Goal: Check status: Check status

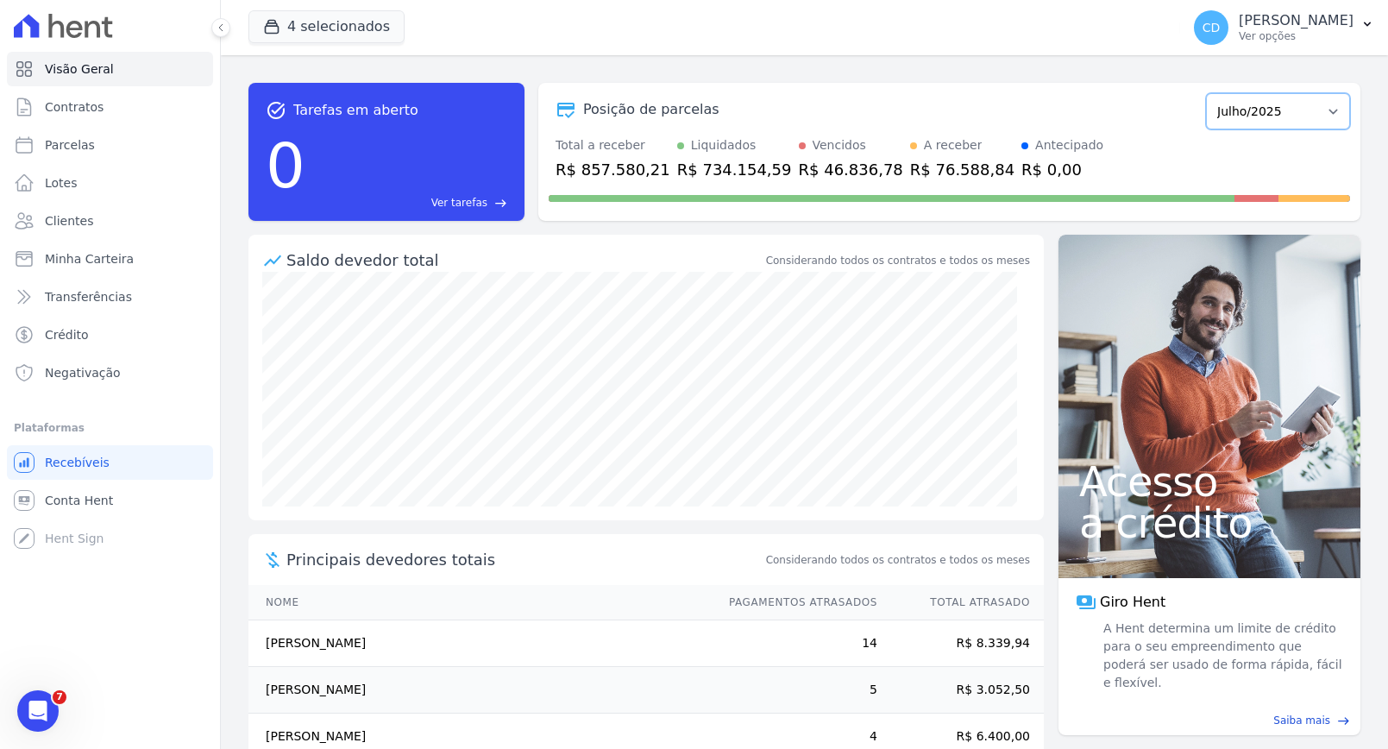
click at [1273, 119] on select "Abril/2022 Maio/2022 Junho/2022 Julho/2022 Agosto/2022 Setembro/2022 Outubro/20…" at bounding box center [1278, 111] width 144 height 36
select select "08/2025"
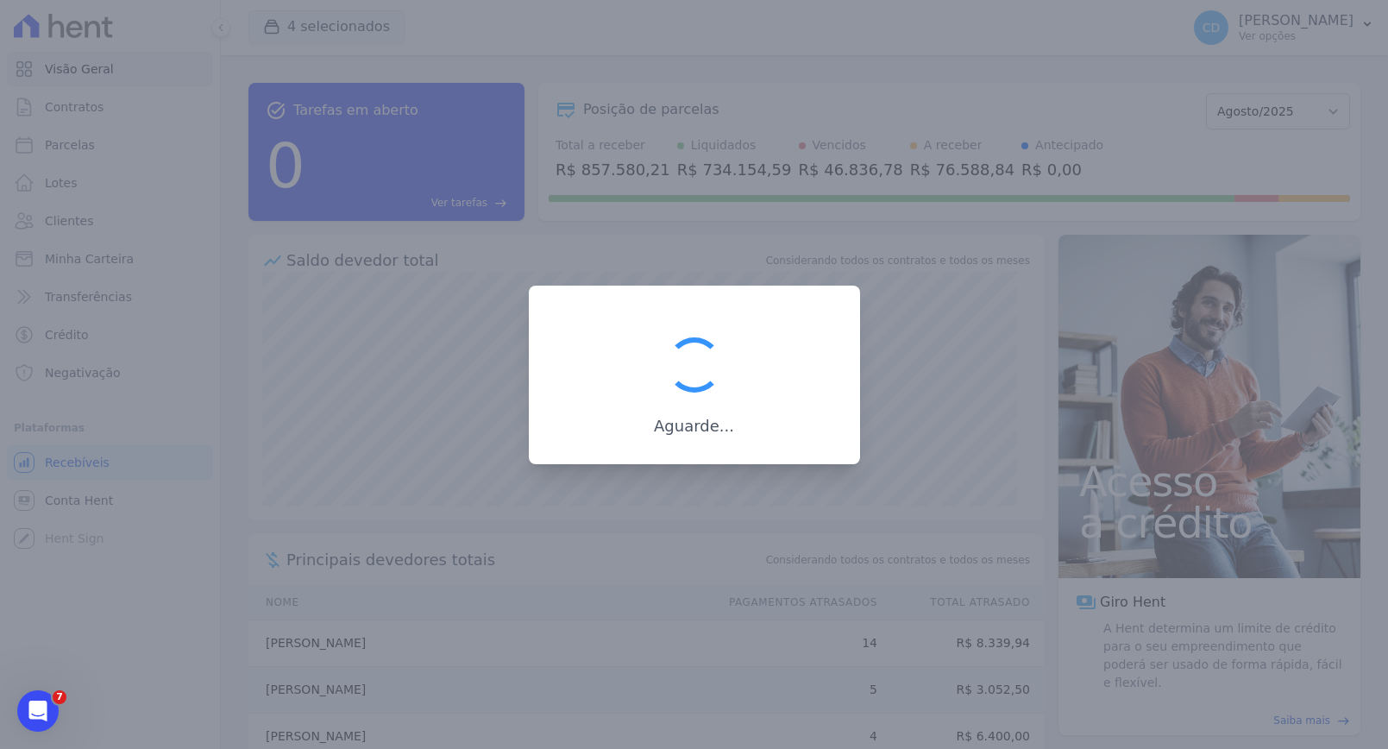
click at [870, 247] on div at bounding box center [694, 374] width 1388 height 749
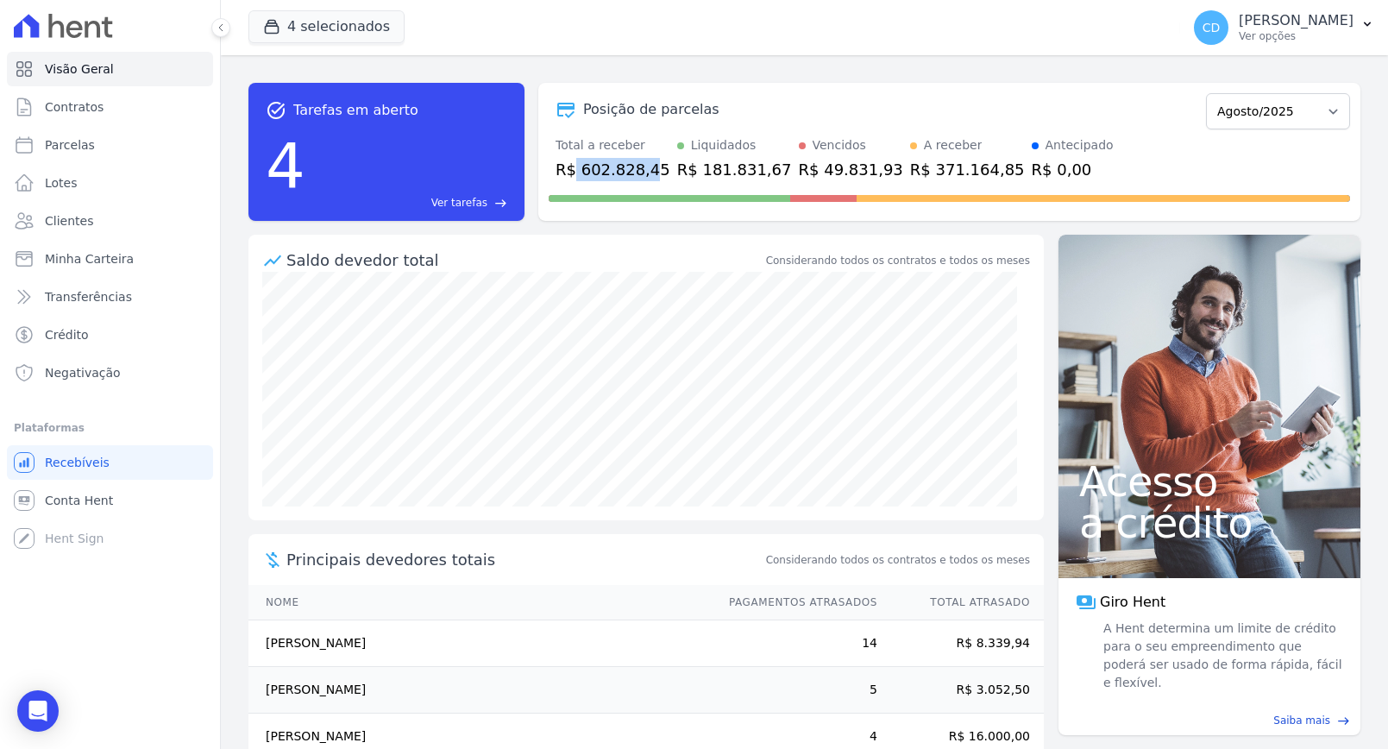
drag, startPoint x: 575, startPoint y: 174, endPoint x: 654, endPoint y: 168, distance: 79.6
click at [651, 167] on div "R$ 602.828,45" at bounding box center [613, 169] width 115 height 23
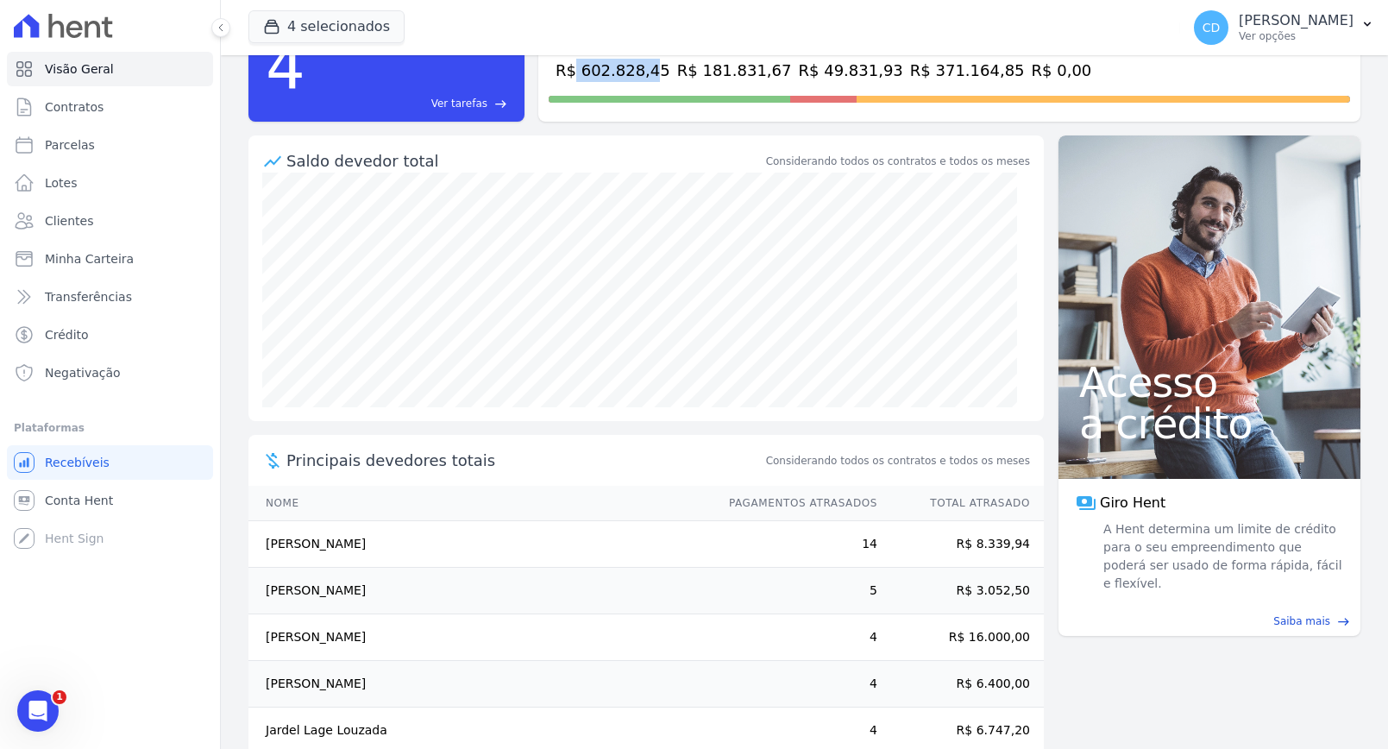
scroll to position [132, 0]
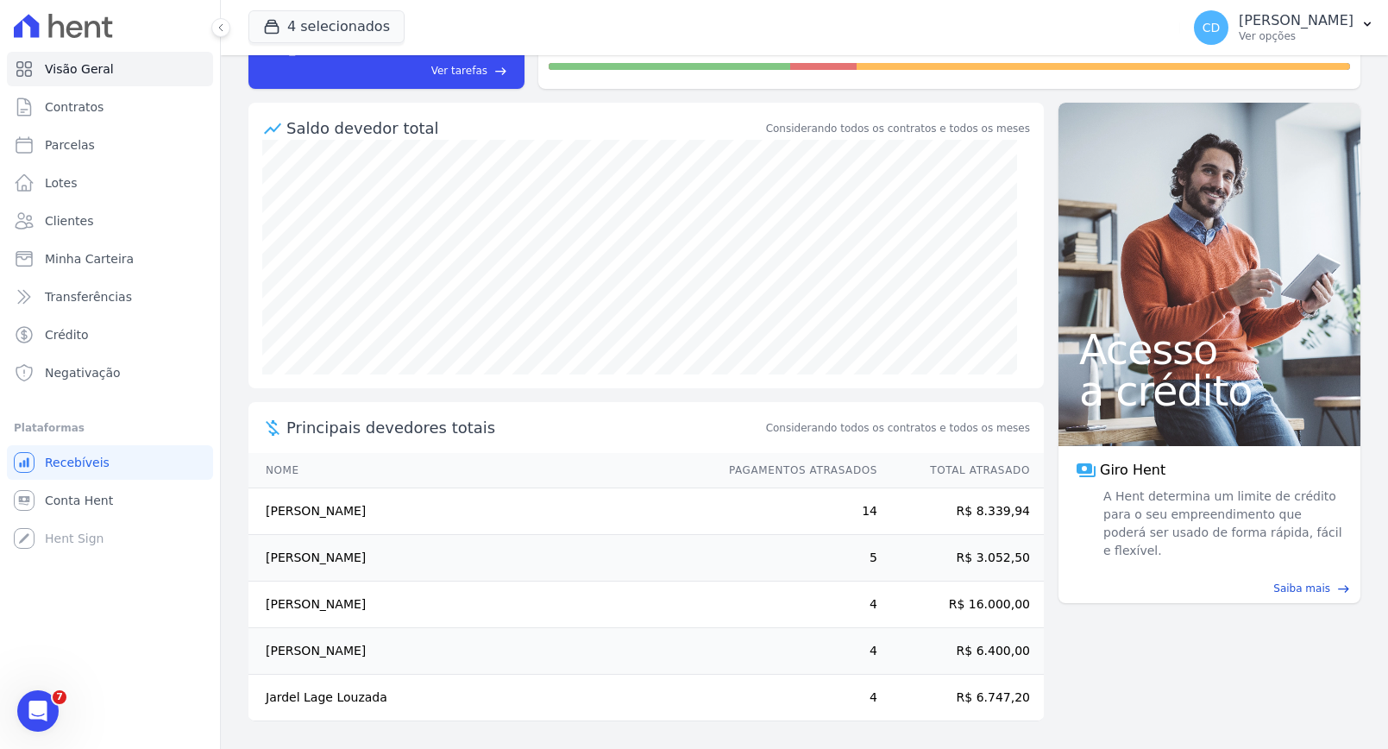
click at [551, 608] on td "Alex Tavares Silva" at bounding box center [480, 605] width 464 height 47
